Goal: Find specific page/section: Find specific page/section

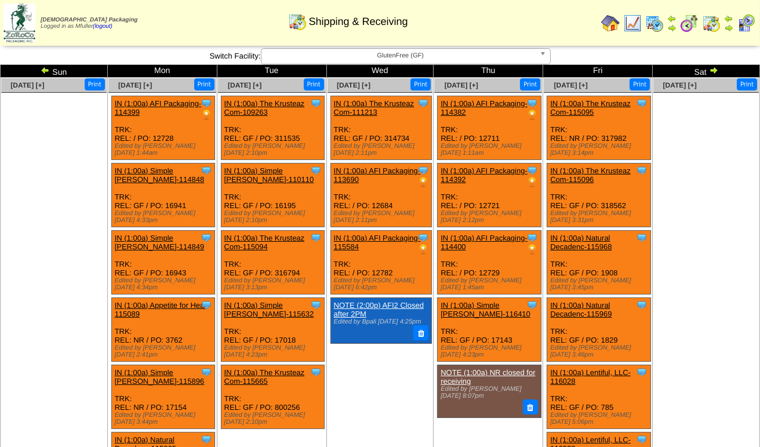
click at [44, 70] on img at bounding box center [45, 69] width 9 height 9
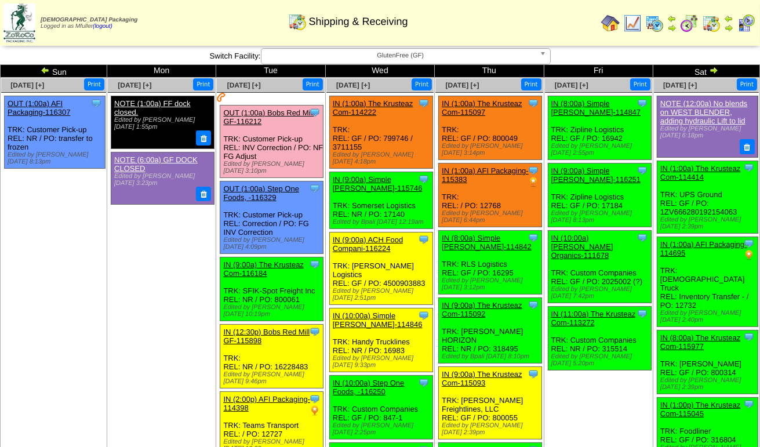
click at [335, 52] on span "GlutenFree (GF)" at bounding box center [400, 56] width 269 height 14
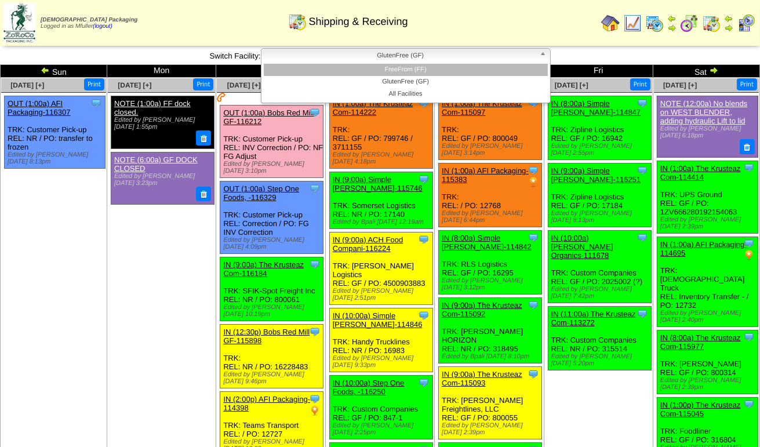
click at [353, 72] on li "FreeFrom (FF)" at bounding box center [406, 70] width 284 height 12
